Goal: Use online tool/utility: Use online tool/utility

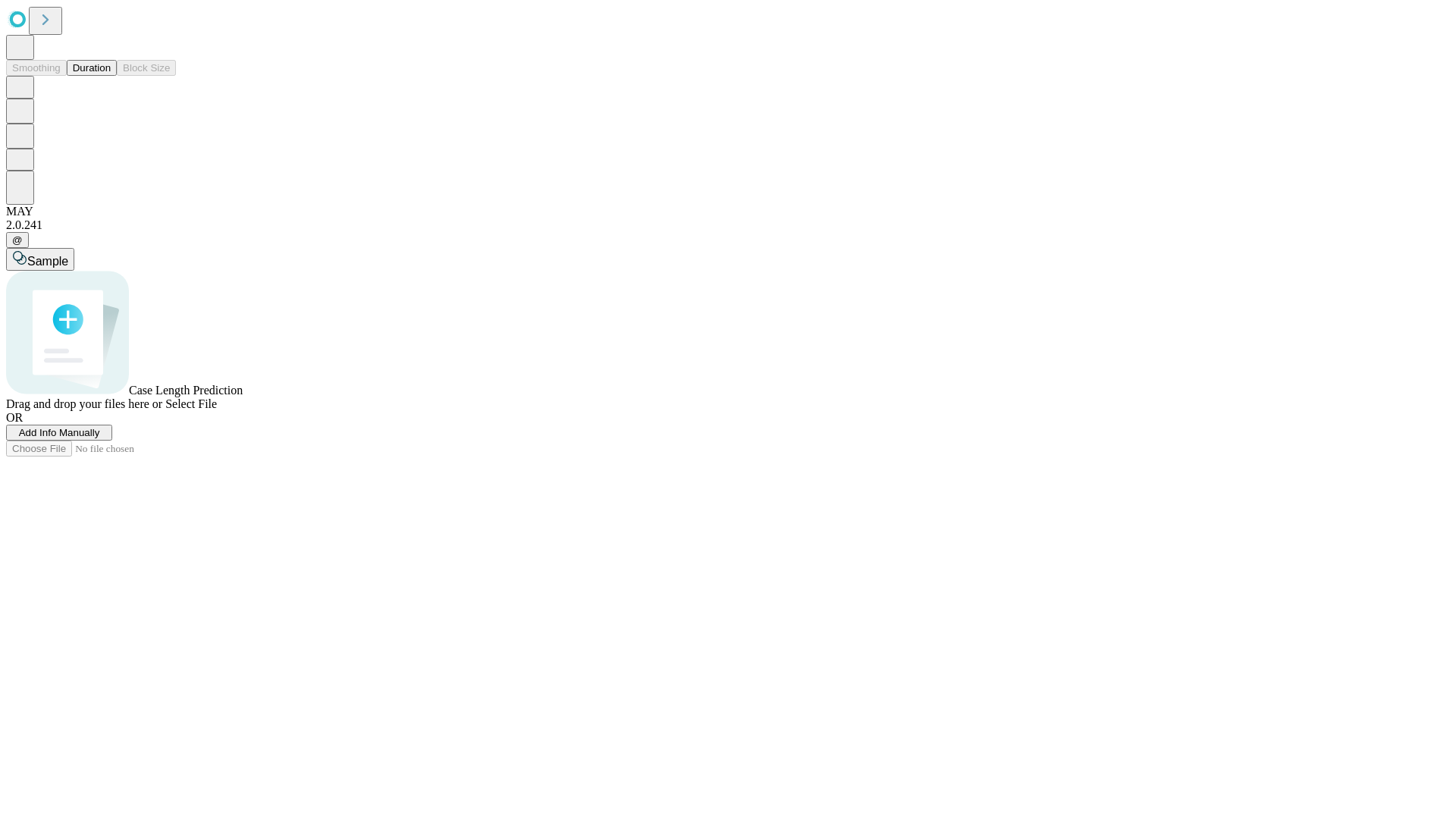
click at [110, 75] on button "Duration" at bounding box center [91, 68] width 50 height 16
click at [68, 254] on span "Sample" at bounding box center [47, 261] width 41 height 13
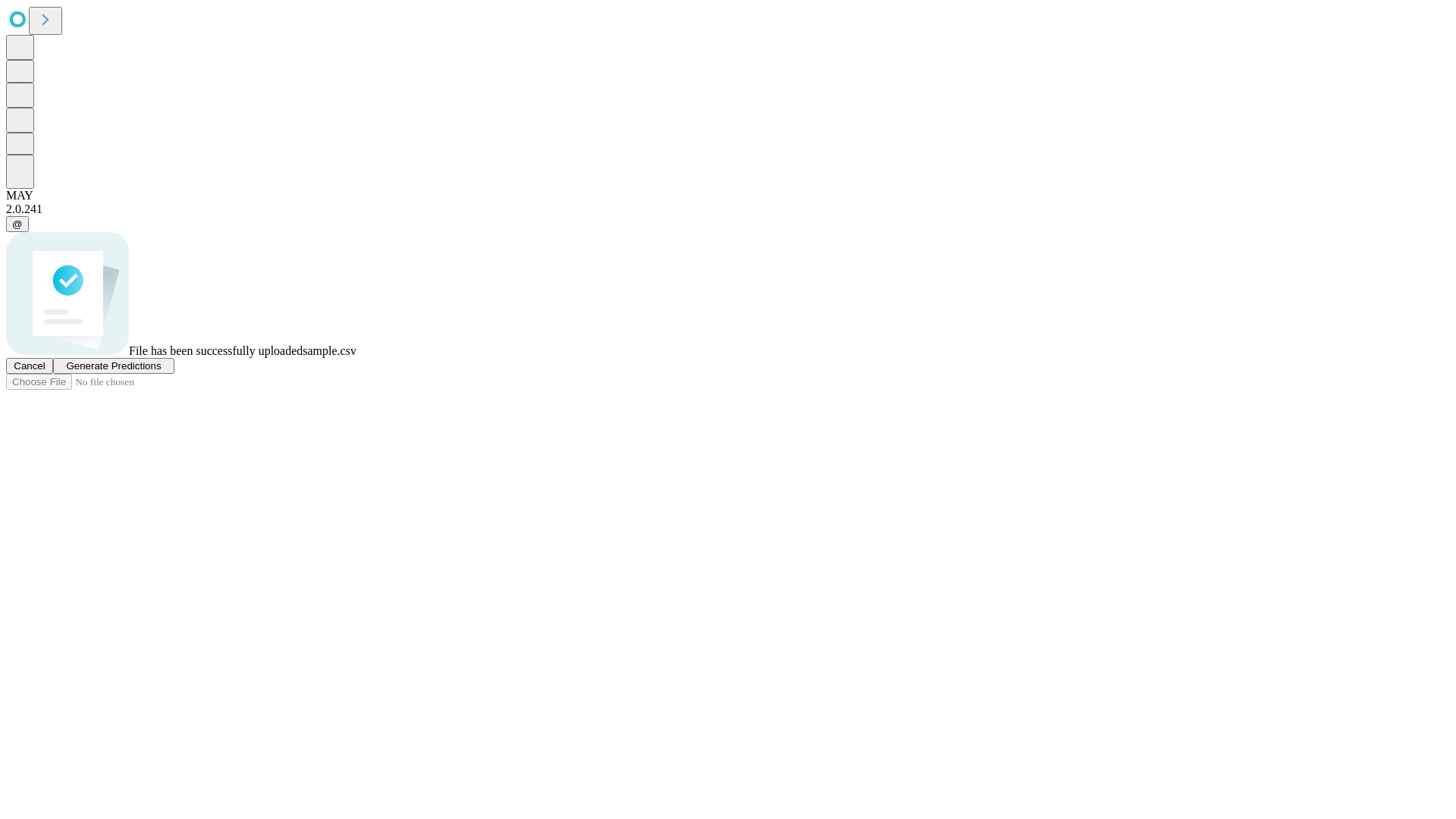
click at [161, 371] on span "Generate Predictions" at bounding box center [113, 366] width 95 height 11
